Goal: Browse casually

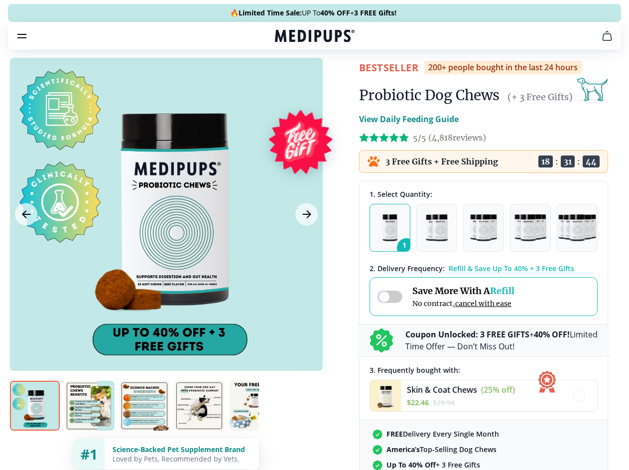
click at [287, 80] on span "Supplements" at bounding box center [312, 85] width 50 height 10
click at [337, 79] on icon "button" at bounding box center [343, 85] width 12 height 12
click at [601, 42] on icon "cart" at bounding box center [607, 36] width 12 height 12
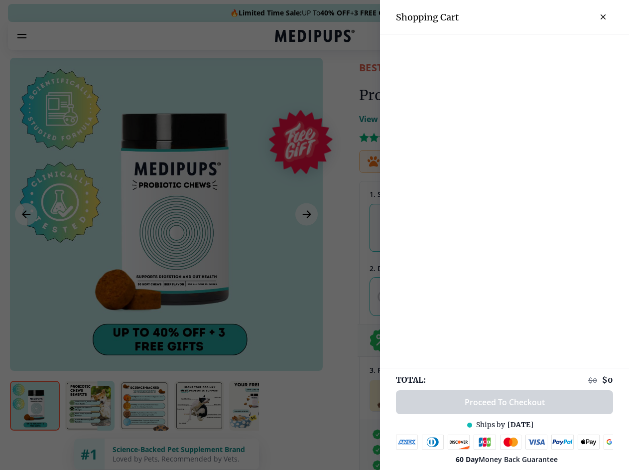
click at [484, 50] on div at bounding box center [314, 235] width 629 height 470
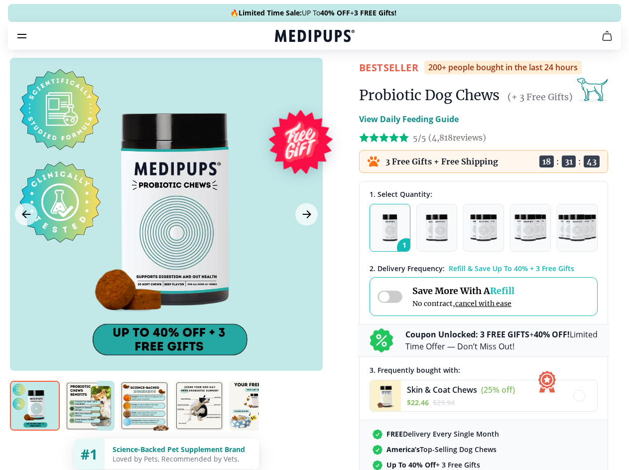
click at [0, 0] on icon "button" at bounding box center [0, 0] width 0 height 0
click at [166, 238] on div at bounding box center [166, 214] width 313 height 313
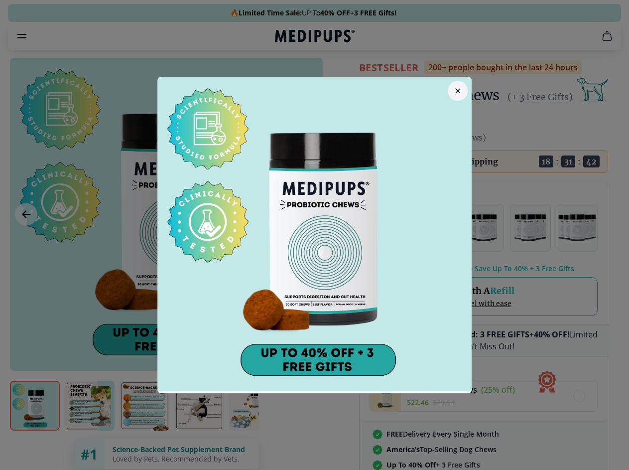
click at [26, 238] on div at bounding box center [314, 235] width 629 height 470
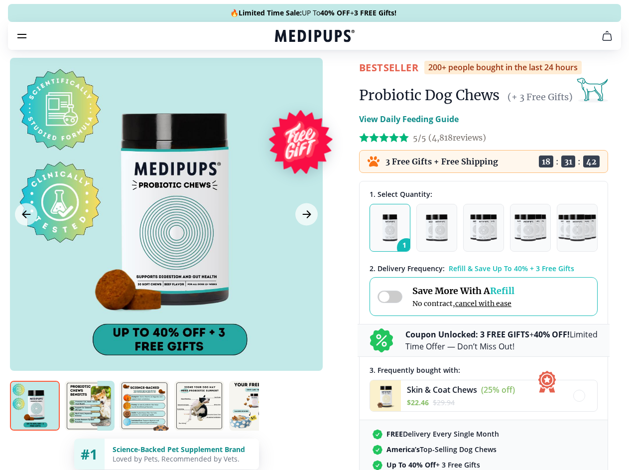
click at [305, 238] on div at bounding box center [314, 235] width 629 height 470
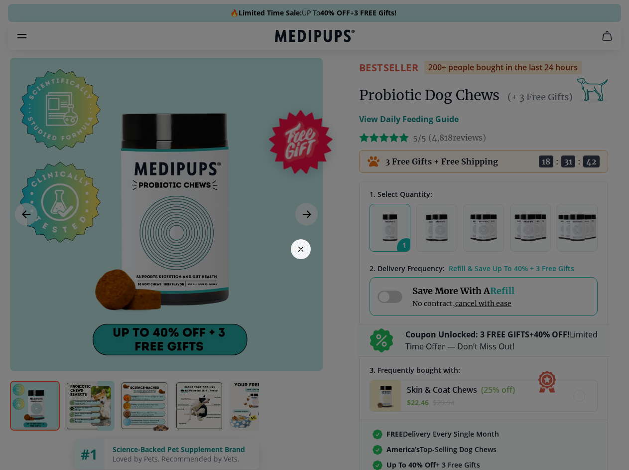
click at [35, 424] on div at bounding box center [314, 235] width 629 height 470
